Goal: Transaction & Acquisition: Subscribe to service/newsletter

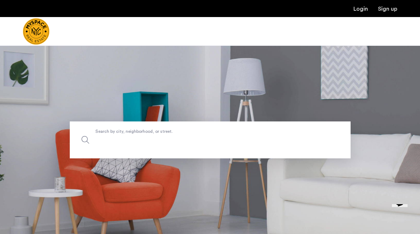
click at [285, 152] on input "Search by city, neighborhood, or street." at bounding box center [210, 140] width 281 height 37
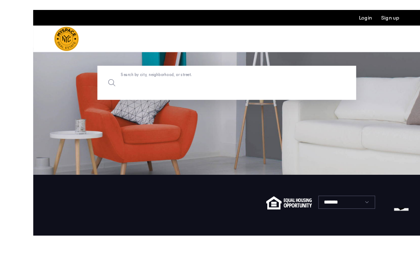
scroll to position [59, 0]
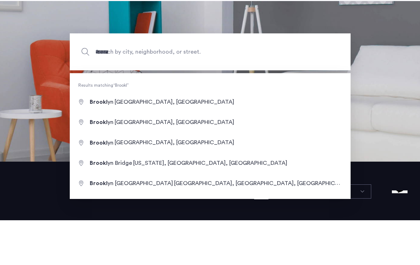
type input "**********"
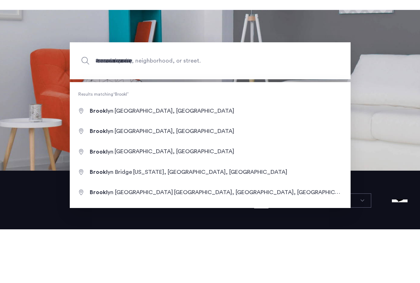
scroll to position [86, 0]
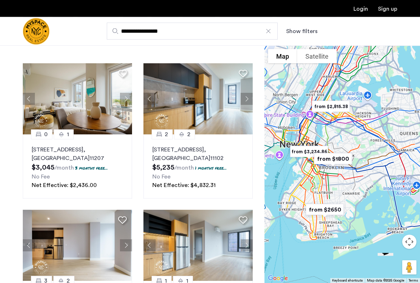
scroll to position [23, 0]
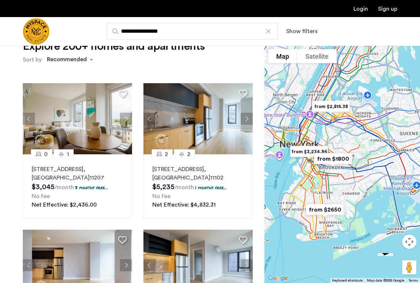
click at [303, 24] on div "**********" at bounding box center [244, 31] width 304 height 17
click at [307, 33] on button "Show filters" at bounding box center [301, 31] width 31 height 9
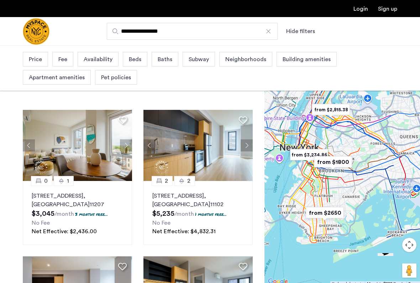
click at [34, 63] on span "Price" at bounding box center [35, 59] width 13 height 9
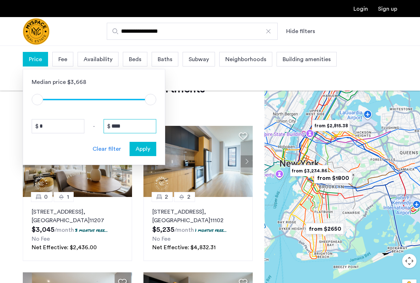
click at [128, 129] on input "****" at bounding box center [129, 126] width 53 height 14
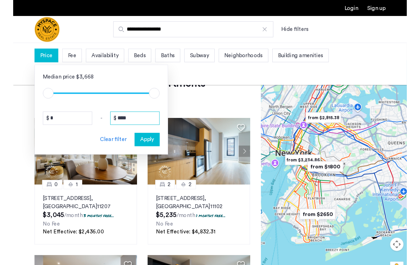
scroll to position [23, 0]
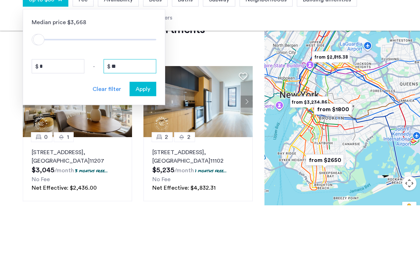
type input "*"
type input "****"
click at [143, 145] on span "Apply" at bounding box center [143, 149] width 15 height 9
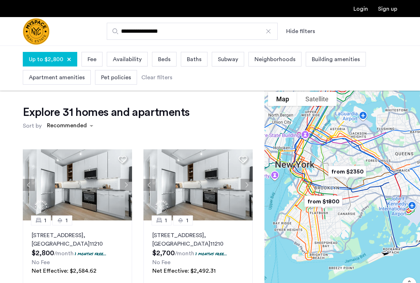
click at [91, 58] on span "Fee" at bounding box center [91, 59] width 9 height 9
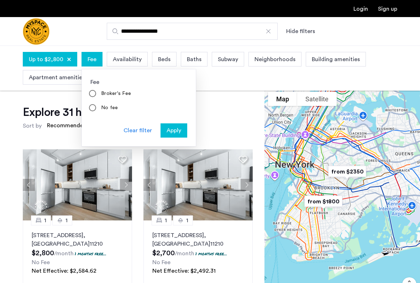
click at [131, 56] on span "Availability" at bounding box center [127, 59] width 29 height 9
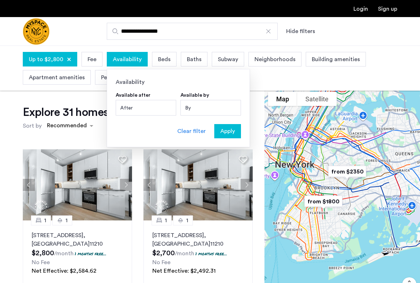
click at [165, 56] on span "Beds" at bounding box center [164, 59] width 12 height 9
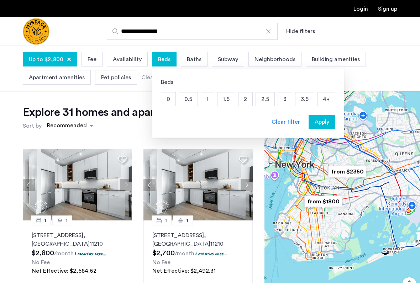
click at [201, 101] on p "1" at bounding box center [207, 99] width 13 height 14
click at [319, 117] on button "Apply" at bounding box center [321, 122] width 27 height 14
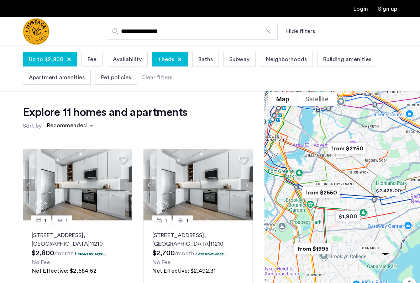
click at [126, 185] on button "Next apartment" at bounding box center [126, 185] width 12 height 12
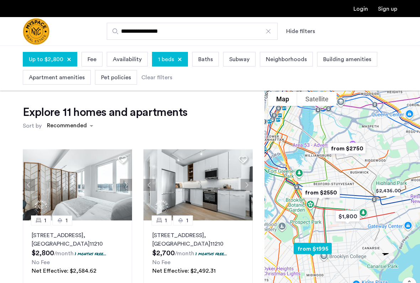
click at [127, 185] on button "Next apartment" at bounding box center [126, 185] width 12 height 12
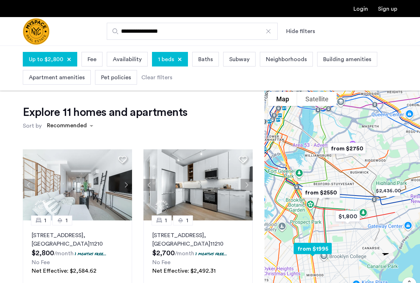
click at [32, 182] on button "Previous apartment" at bounding box center [29, 185] width 12 height 12
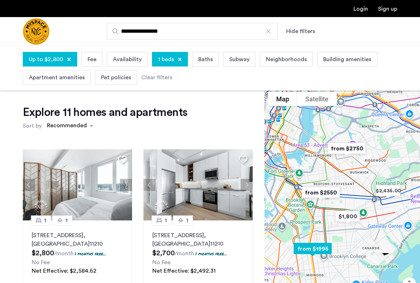
click at [128, 182] on button "Next apartment" at bounding box center [126, 185] width 12 height 12
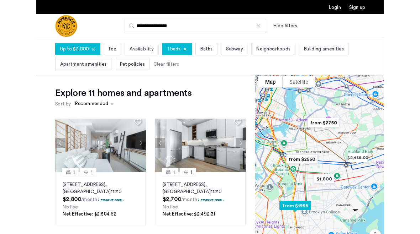
scroll to position [11, 0]
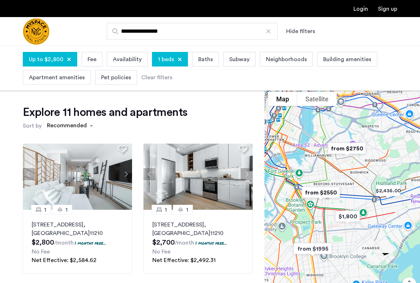
click at [163, 59] on span "1 beds" at bounding box center [166, 59] width 16 height 9
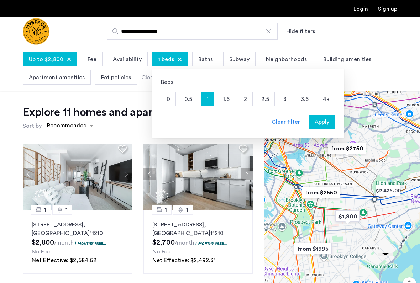
click at [203, 60] on span "Baths" at bounding box center [205, 59] width 15 height 9
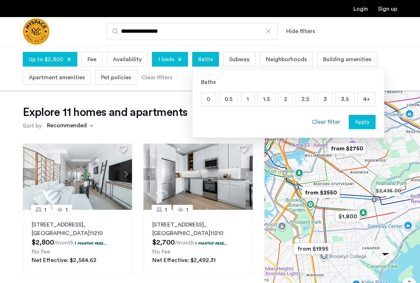
click at [151, 99] on app-root "**********" at bounding box center [210, 251] width 420 height 503
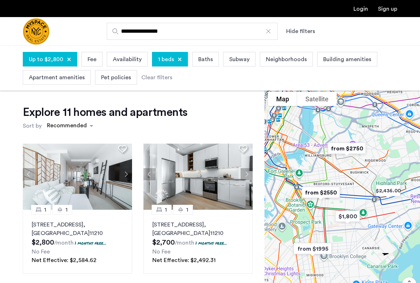
click at [251, 173] on button "Next apartment" at bounding box center [246, 174] width 12 height 12
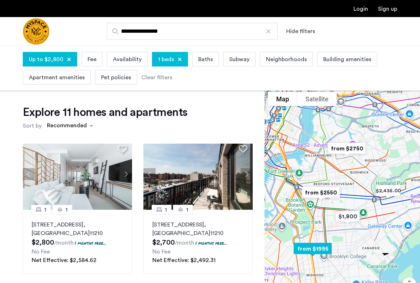
click at [225, 228] on p "1457 Flatbush Avenue, Unit 511, Brooklyn , NY 11210" at bounding box center [197, 229] width 91 height 17
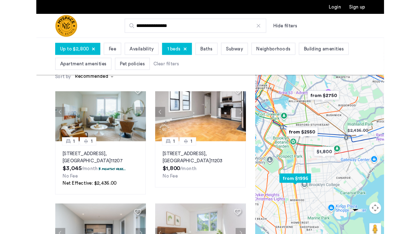
scroll to position [31, 0]
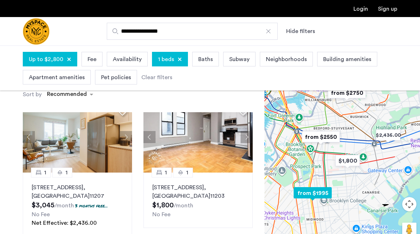
click at [97, 188] on p "2840 Atlantic Avenue, Unit 301, Brooklyn , NY 11207" at bounding box center [77, 192] width 91 height 17
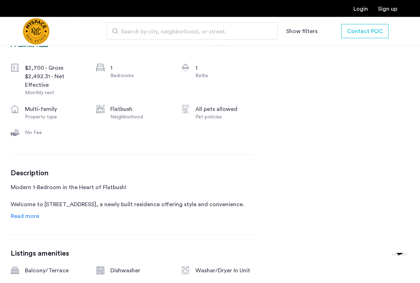
scroll to position [266, 0]
click at [16, 213] on span "Read more" at bounding box center [25, 216] width 28 height 6
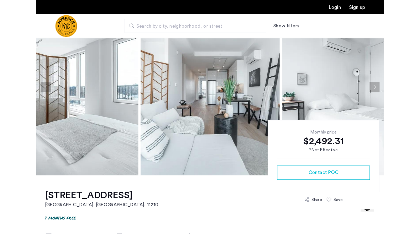
scroll to position [0, 0]
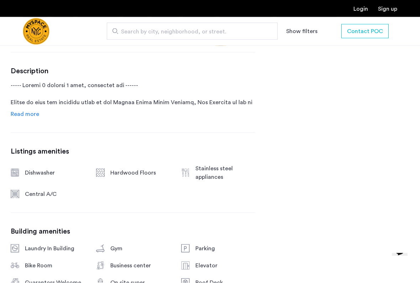
scroll to position [372, 0]
click at [23, 117] on span "Read more" at bounding box center [25, 114] width 28 height 6
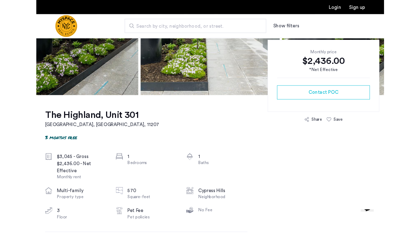
scroll to position [144, 0]
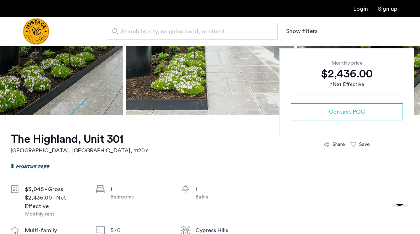
click at [360, 146] on div "Save" at bounding box center [364, 144] width 11 height 7
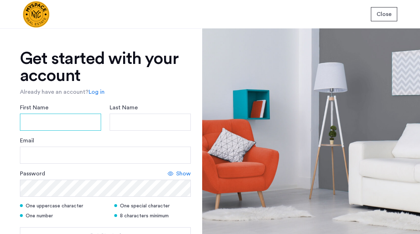
click at [64, 124] on input "First Name" at bounding box center [60, 122] width 81 height 17
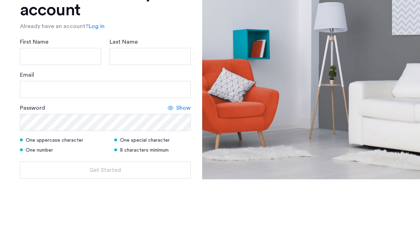
type input "******"
type input "***"
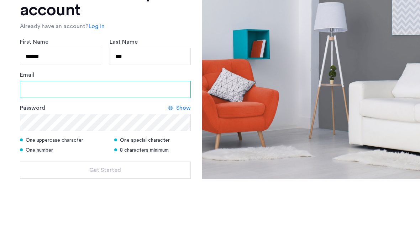
type input "**********"
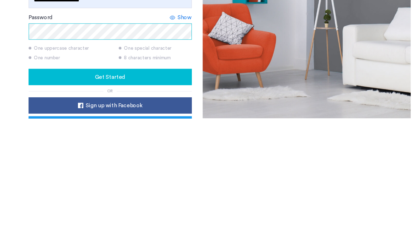
scroll to position [37, 0]
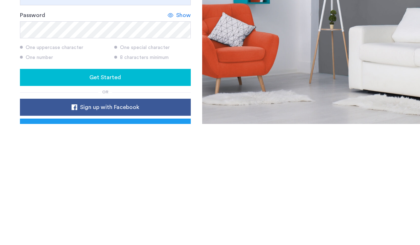
click at [165, 195] on div "Get Started" at bounding box center [105, 199] width 159 height 9
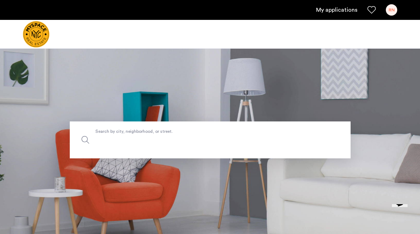
click at [164, 135] on input "Search by city, neighborhood, or street." at bounding box center [210, 140] width 281 height 37
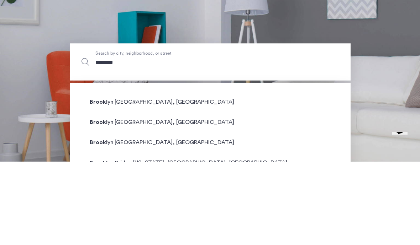
type input "********"
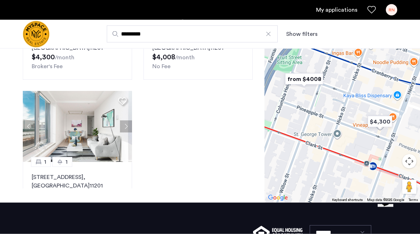
scroll to position [225, 0]
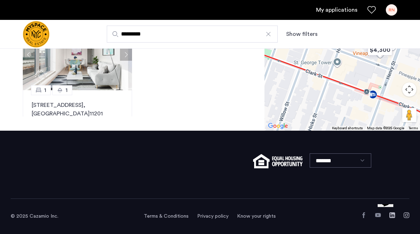
click at [233, 36] on input "********" at bounding box center [192, 34] width 171 height 17
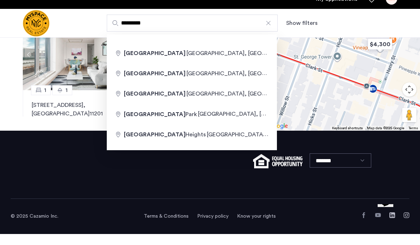
type input "**********"
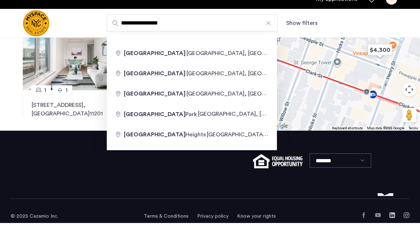
scroll to position [225, 0]
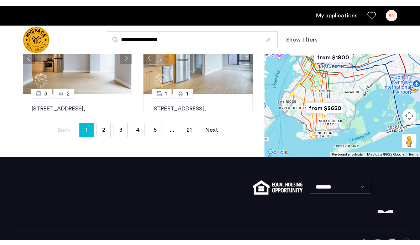
scroll to position [257, 0]
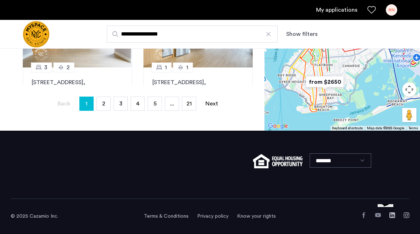
click at [306, 31] on button "Show filters" at bounding box center [301, 34] width 31 height 9
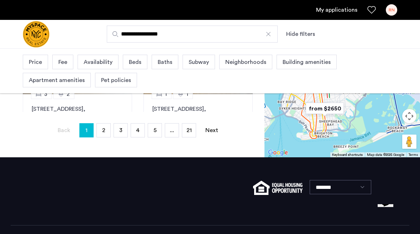
click at [137, 64] on span "Beds" at bounding box center [135, 62] width 12 height 9
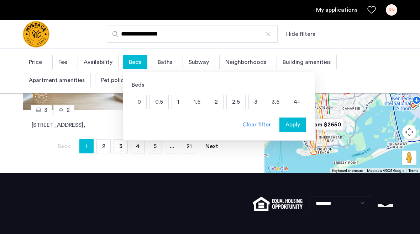
click at [172, 105] on p "1" at bounding box center [178, 102] width 13 height 14
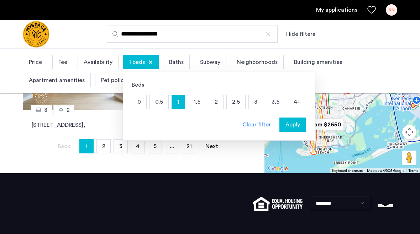
click at [34, 61] on span "Price" at bounding box center [35, 62] width 13 height 9
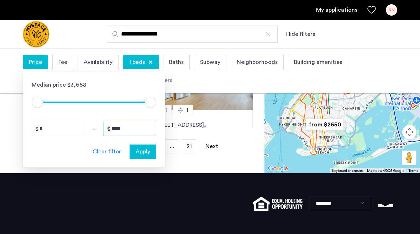
click at [134, 134] on input "****" at bounding box center [129, 129] width 53 height 14
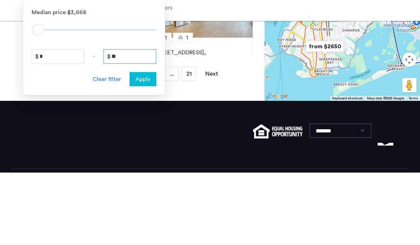
type input "*"
type input "****"
click at [144, 145] on button "Apply" at bounding box center [142, 152] width 27 height 14
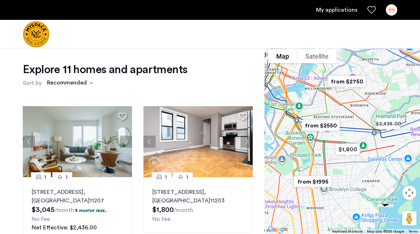
scroll to position [147, 0]
click at [57, 148] on img at bounding box center [78, 141] width 110 height 71
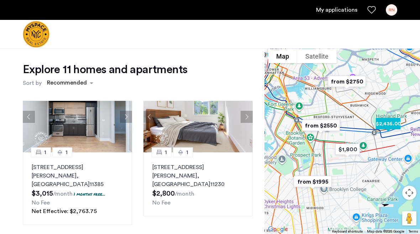
scroll to position [322, 0]
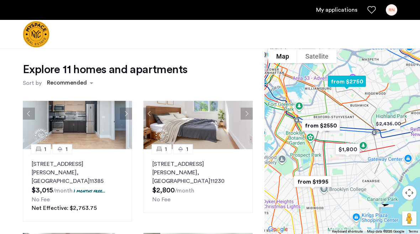
click at [106, 154] on div "1 1 1874 Hart St, Unit 4B, Ridgewood , NY 11385 $3,015 /month 1 months free... …" at bounding box center [77, 185] width 109 height 73
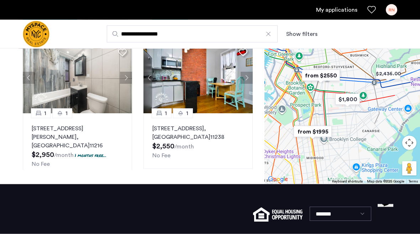
scroll to position [225, 0]
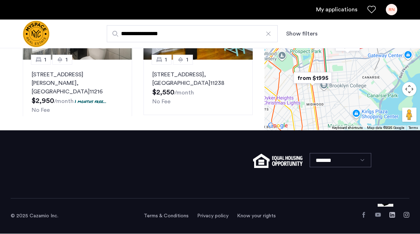
click at [229, 39] on input "**********" at bounding box center [192, 34] width 171 height 17
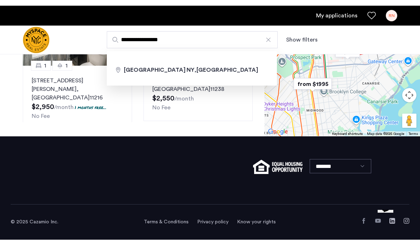
scroll to position [214, 0]
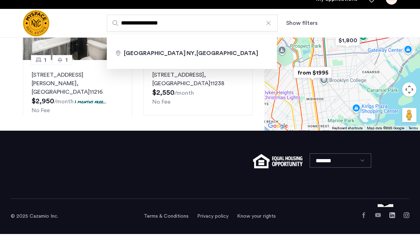
click at [266, 31] on div at bounding box center [268, 34] width 7 height 7
click at [266, 26] on input "**********" at bounding box center [192, 34] width 171 height 17
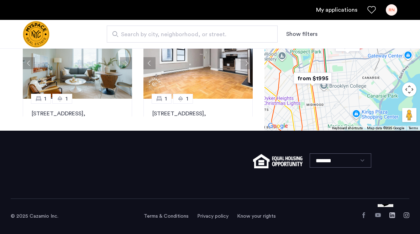
click at [139, 29] on input "Search by city, neighborhood, or street." at bounding box center [192, 34] width 171 height 17
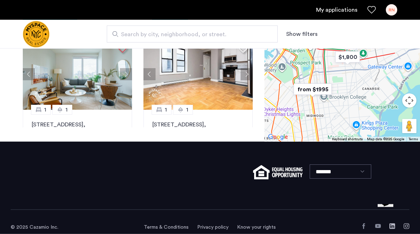
scroll to position [225, 0]
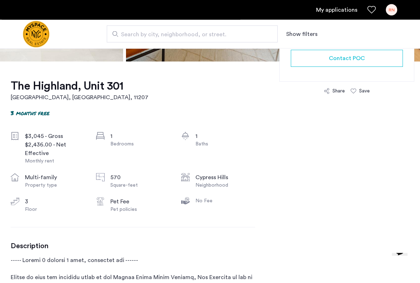
scroll to position [219, 0]
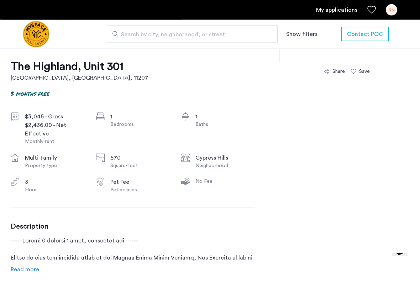
click at [364, 75] on div "Save" at bounding box center [364, 71] width 11 height 7
click at [360, 71] on div "Save" at bounding box center [364, 71] width 11 height 7
click at [362, 71] on div "Save" at bounding box center [364, 71] width 11 height 7
click at [356, 71] on div "Save" at bounding box center [359, 71] width 19 height 7
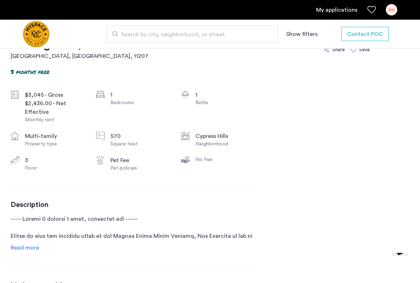
scroll to position [213, 0]
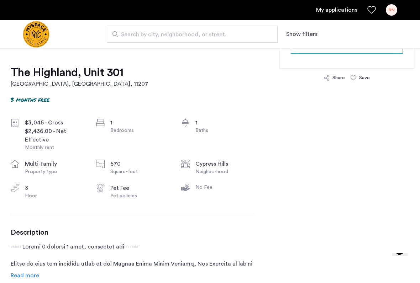
click at [357, 78] on div "Save" at bounding box center [359, 77] width 19 height 7
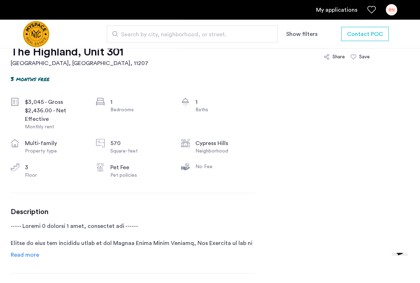
scroll to position [233, 0]
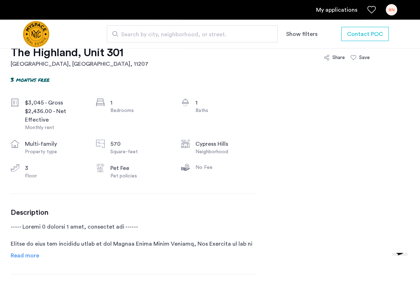
click at [360, 61] on div "Save" at bounding box center [364, 57] width 11 height 7
click at [360, 58] on div "Save" at bounding box center [364, 57] width 11 height 7
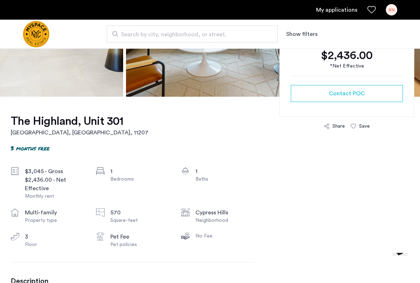
scroll to position [145, 0]
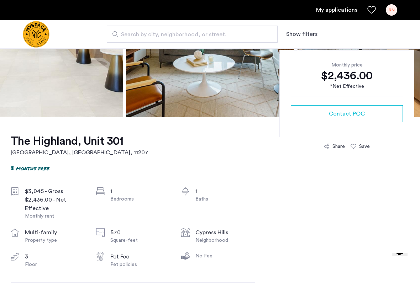
click at [360, 144] on div "Save" at bounding box center [364, 146] width 11 height 7
click at [357, 146] on div "Save" at bounding box center [359, 146] width 19 height 7
click at [358, 145] on div "Save" at bounding box center [359, 146] width 19 height 7
click at [370, 9] on icon "Favorites" at bounding box center [371, 10] width 9 height 9
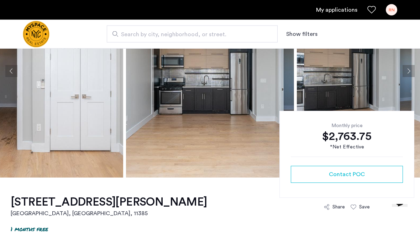
scroll to position [65, 0]
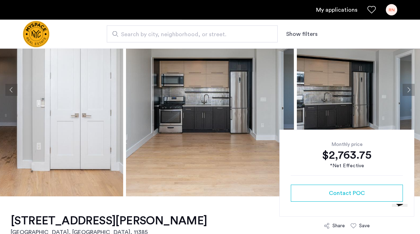
click at [407, 87] on button "Next apartment" at bounding box center [408, 90] width 12 height 12
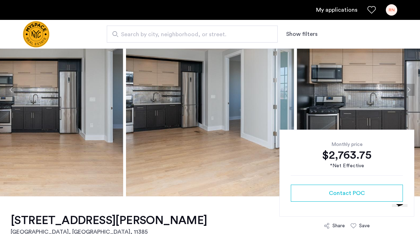
click at [411, 96] on img at bounding box center [381, 89] width 168 height 213
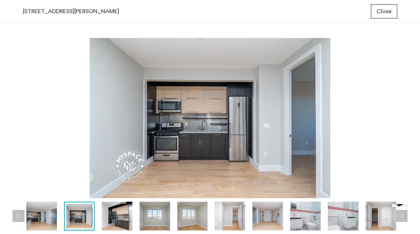
scroll to position [0, 0]
click at [404, 159] on div "prev next prev next" at bounding box center [210, 128] width 420 height 211
click at [310, 212] on img at bounding box center [305, 216] width 31 height 29
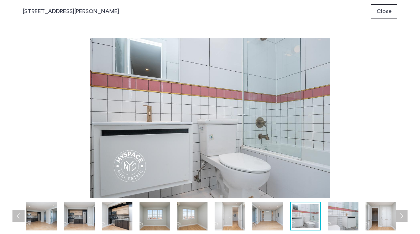
click at [343, 219] on img at bounding box center [343, 216] width 31 height 29
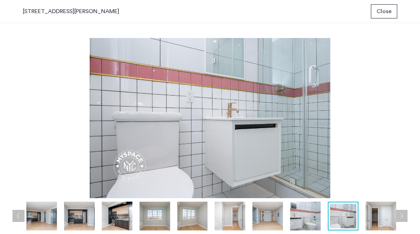
click at [374, 210] on img at bounding box center [380, 216] width 31 height 29
